Goal: Navigation & Orientation: Find specific page/section

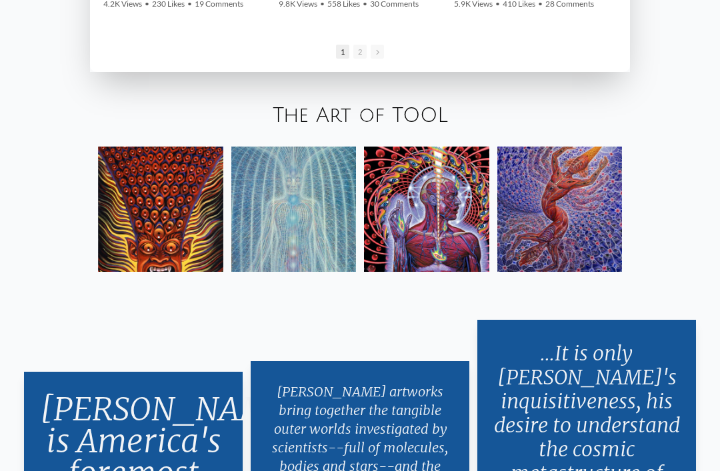
scroll to position [1996, 0]
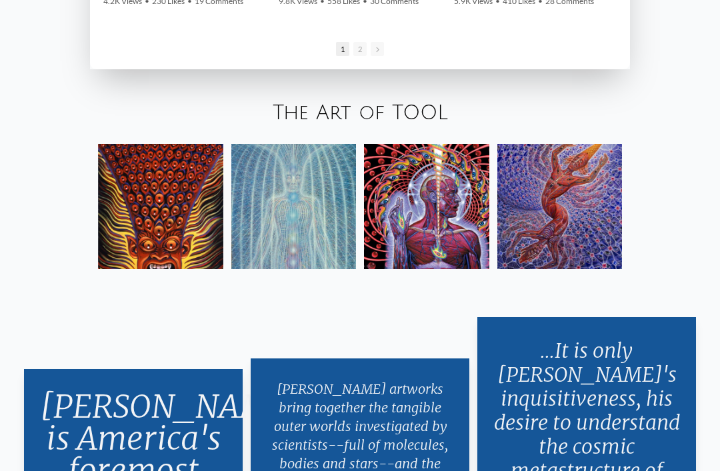
click at [419, 124] on link "The Art of TOOL" at bounding box center [360, 113] width 175 height 22
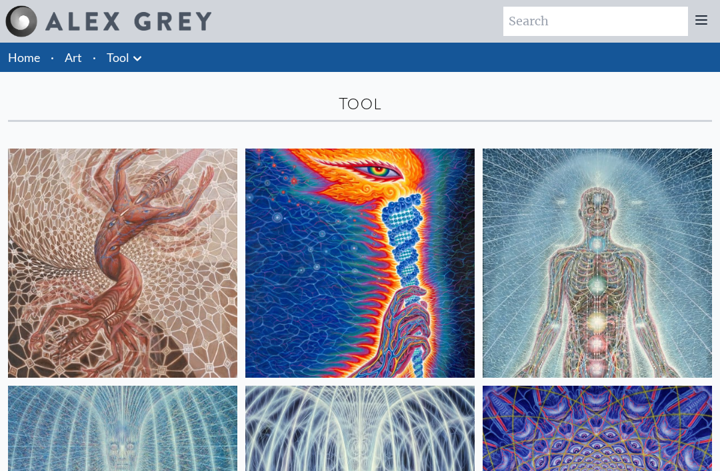
click at [125, 66] on link "Tool" at bounding box center [118, 57] width 23 height 19
click at [133, 61] on icon at bounding box center [137, 59] width 16 height 16
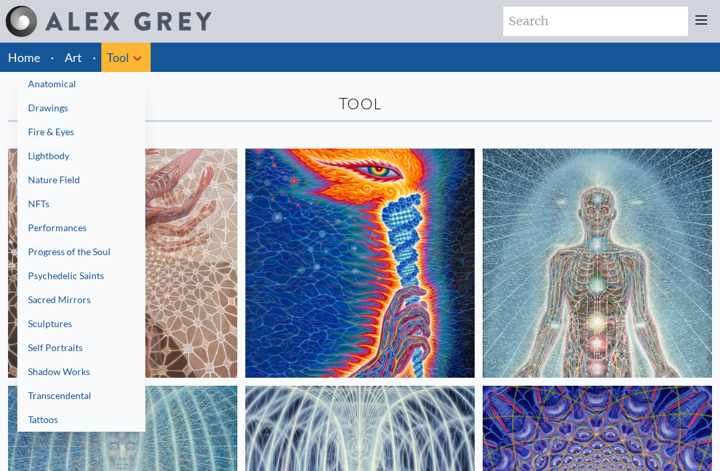
click at [38, 348] on link "Self Portraits" at bounding box center [81, 348] width 128 height 24
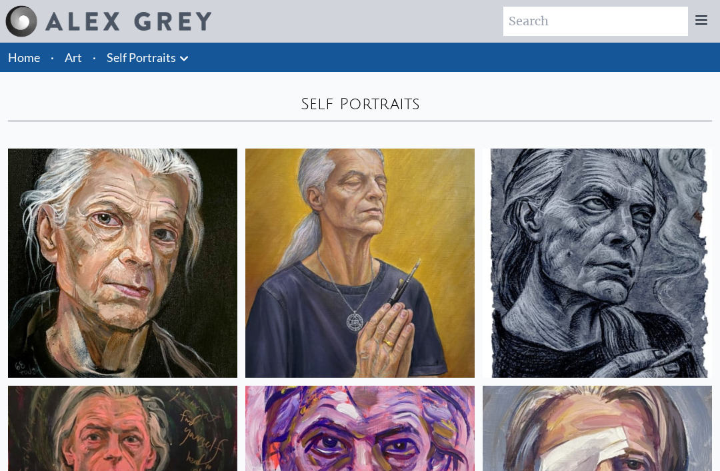
click at [129, 59] on link "Self Portraits" at bounding box center [141, 57] width 69 height 19
click at [134, 65] on link "Self Portraits" at bounding box center [141, 57] width 69 height 19
click at [133, 63] on link "Self Portraits" at bounding box center [141, 57] width 69 height 19
click at [25, 61] on link "Home" at bounding box center [24, 57] width 32 height 15
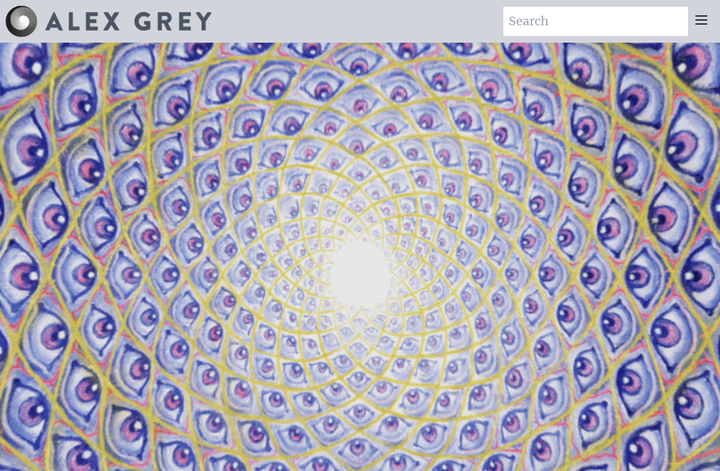
click at [695, 21] on icon at bounding box center [701, 20] width 16 height 16
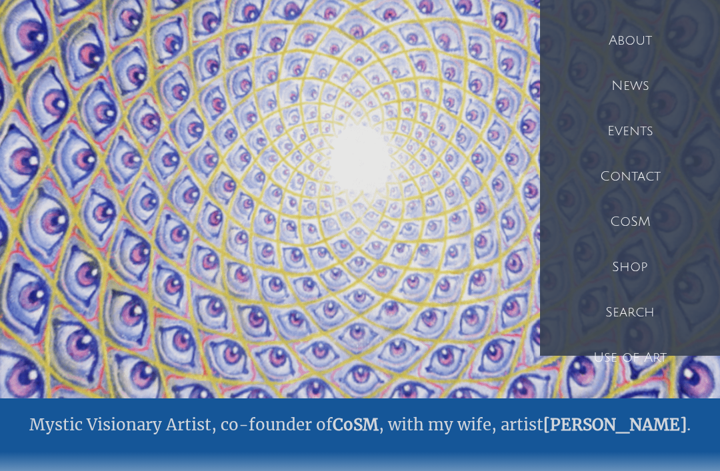
scroll to position [119, 0]
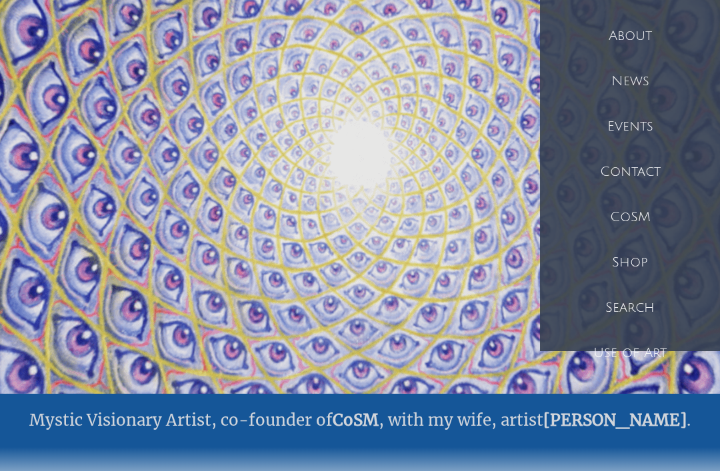
click at [641, 216] on div "CoSM" at bounding box center [630, 217] width 180 height 45
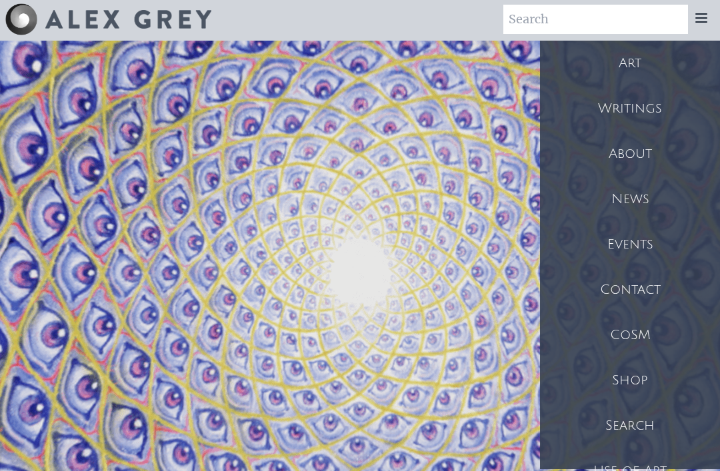
scroll to position [0, 0]
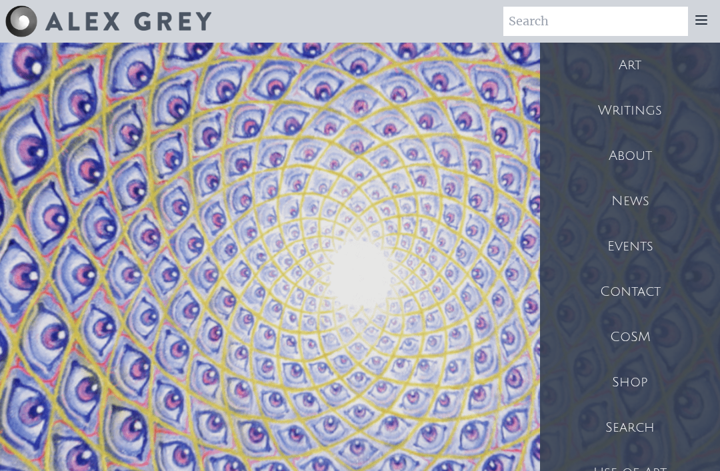
click at [659, 64] on div "Art" at bounding box center [630, 65] width 180 height 45
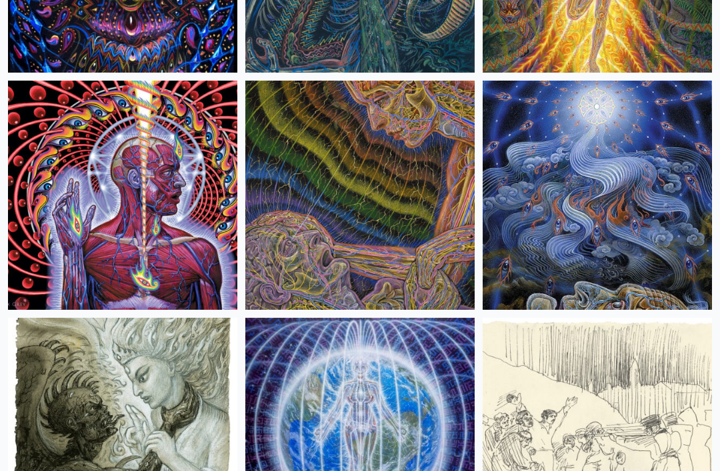
scroll to position [12747, 0]
